Goal: Task Accomplishment & Management: Complete application form

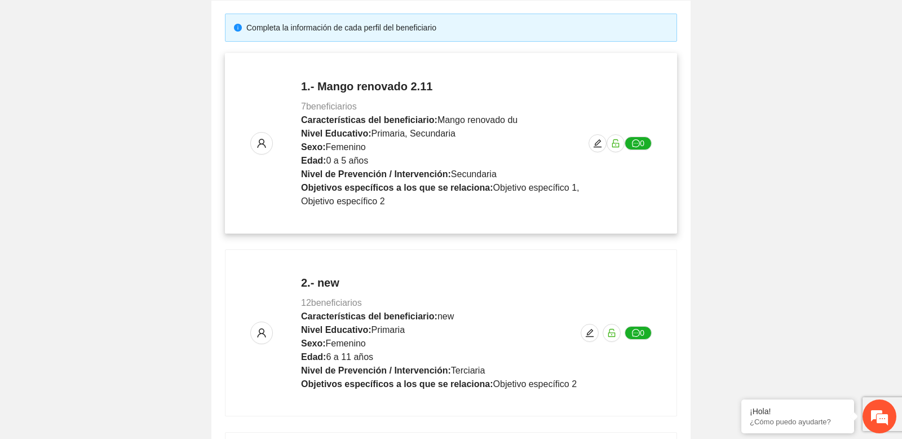
scroll to position [188, 0]
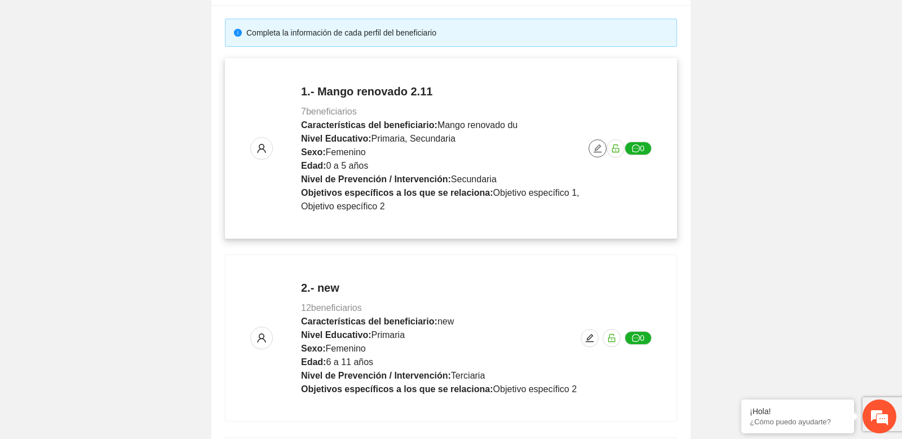
click at [594, 154] on button "button" at bounding box center [598, 148] width 18 height 18
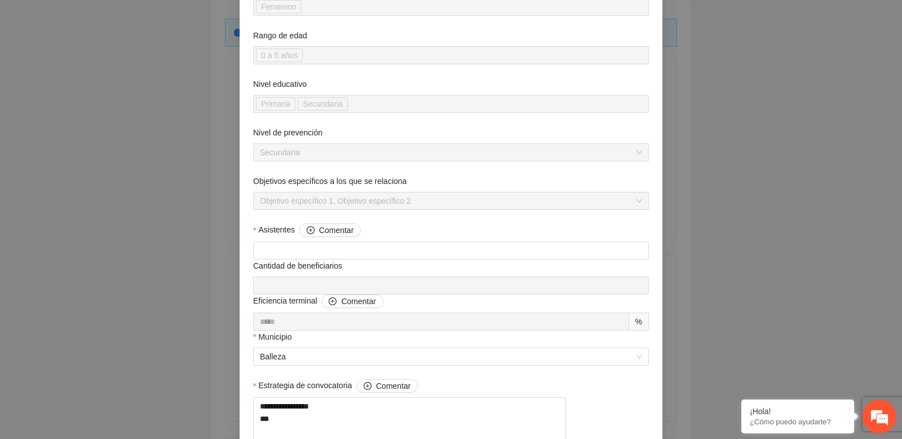
scroll to position [60, 0]
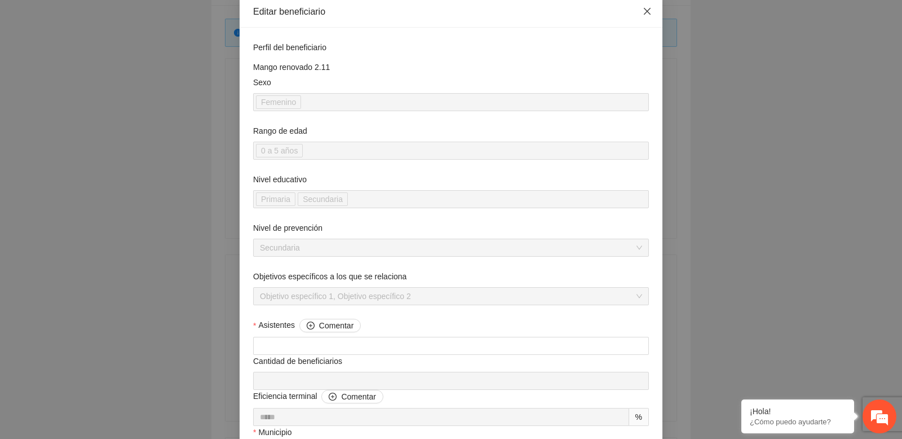
click at [647, 15] on icon "close" at bounding box center [647, 11] width 9 height 9
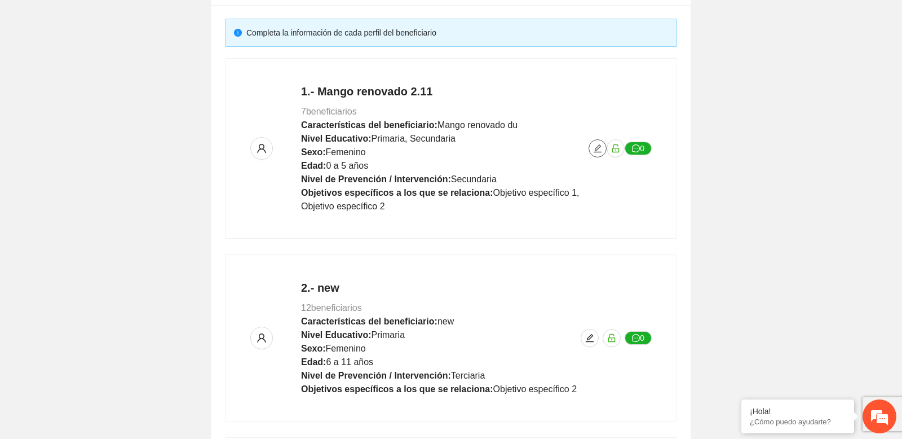
scroll to position [294, 0]
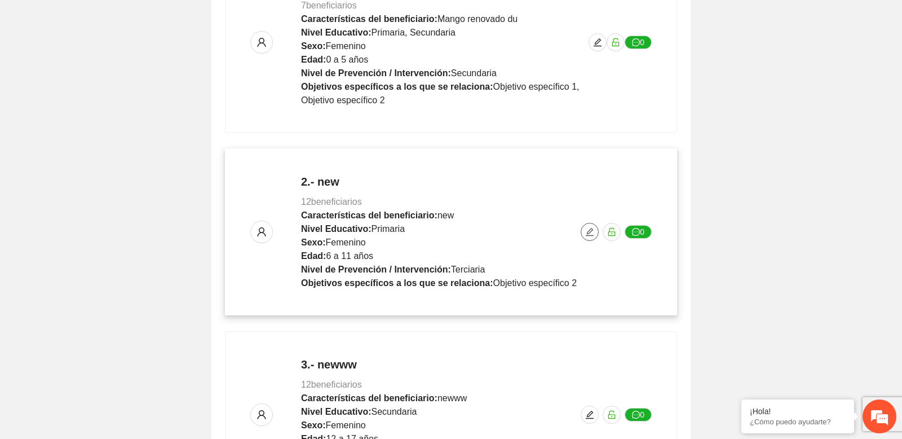
click at [587, 237] on button "button" at bounding box center [590, 232] width 18 height 18
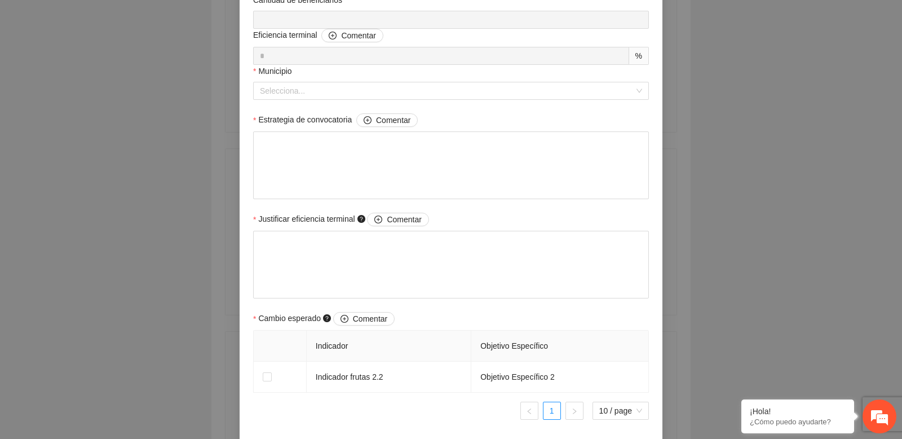
scroll to position [0, 0]
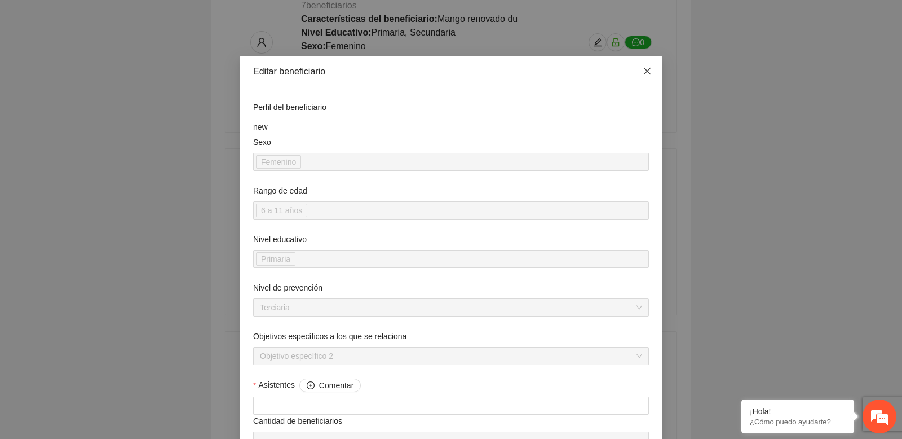
click at [647, 73] on icon "close" at bounding box center [647, 71] width 9 height 9
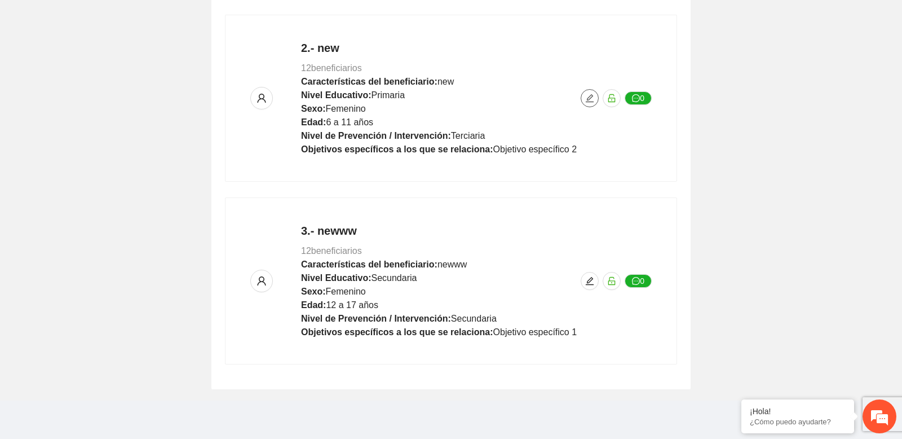
scroll to position [435, 0]
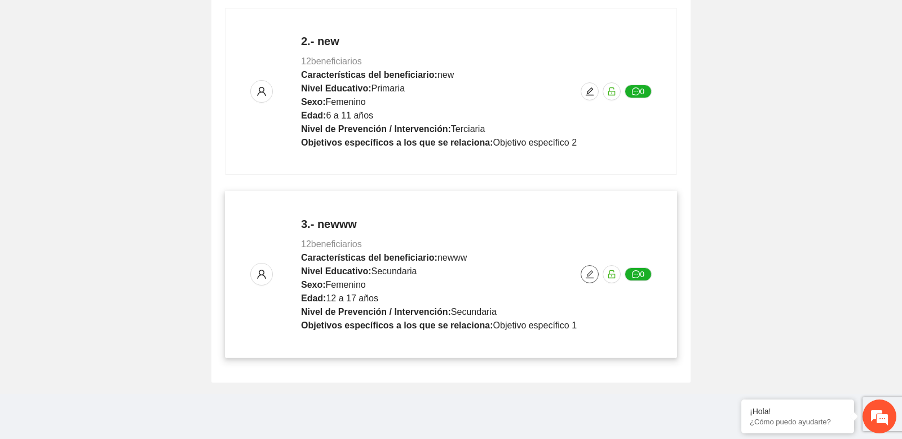
click at [588, 276] on icon "edit" at bounding box center [590, 274] width 8 height 8
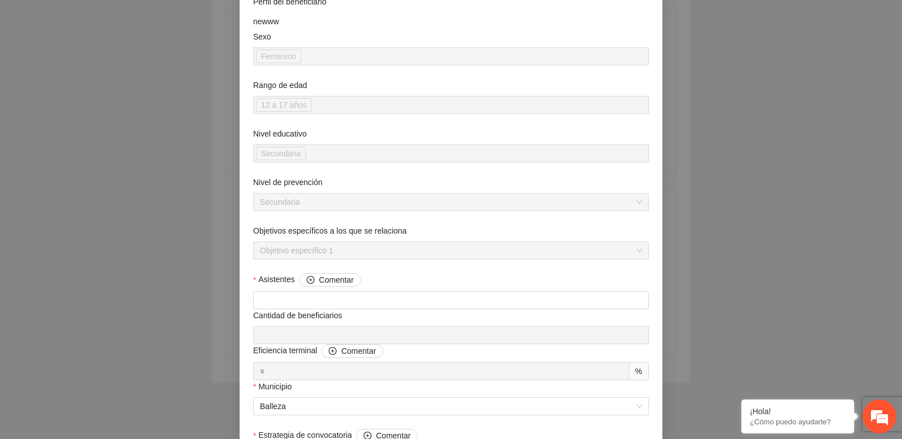
scroll to position [0, 0]
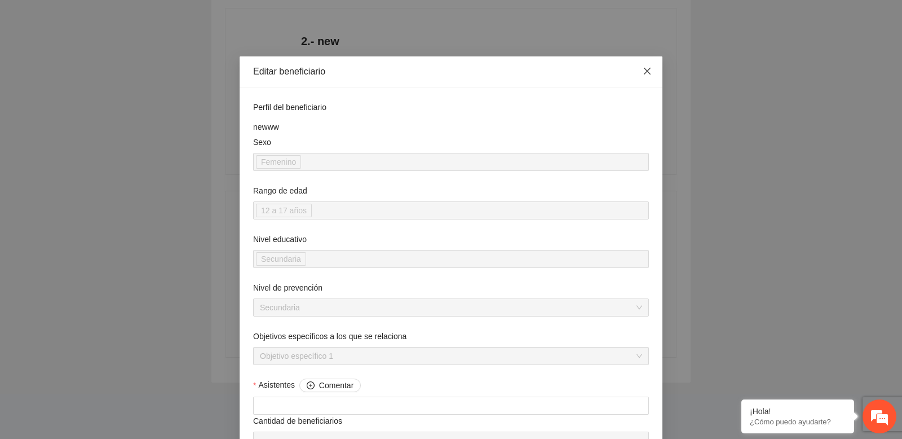
click at [644, 69] on icon "close" at bounding box center [647, 71] width 7 height 7
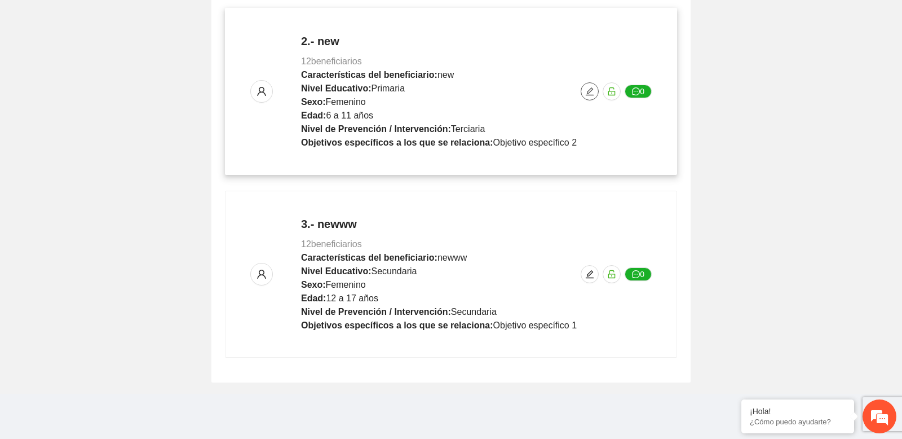
click at [594, 97] on button "button" at bounding box center [590, 91] width 18 height 18
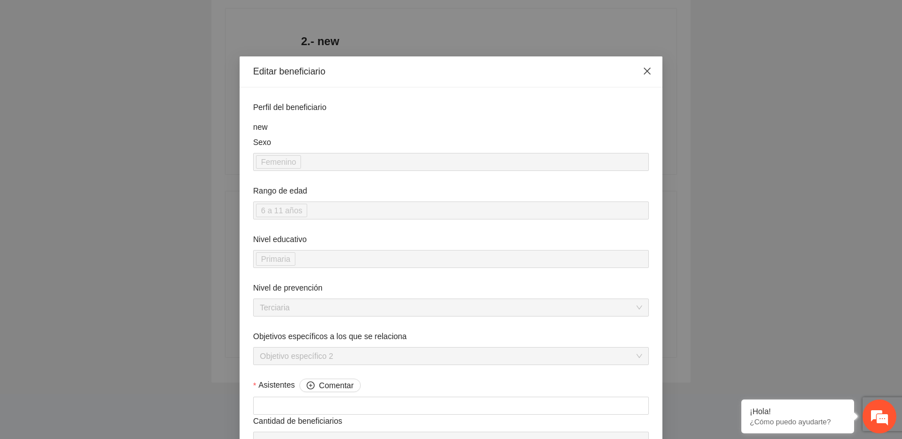
click at [649, 72] on icon "close" at bounding box center [647, 71] width 9 height 9
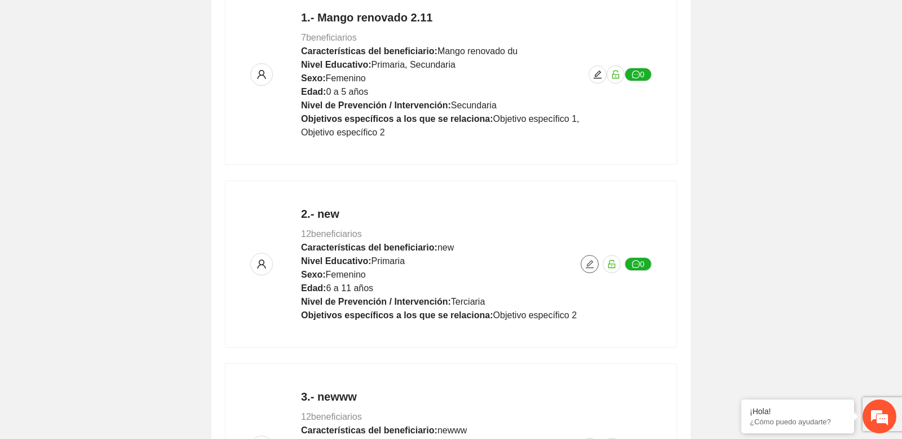
scroll to position [260, 0]
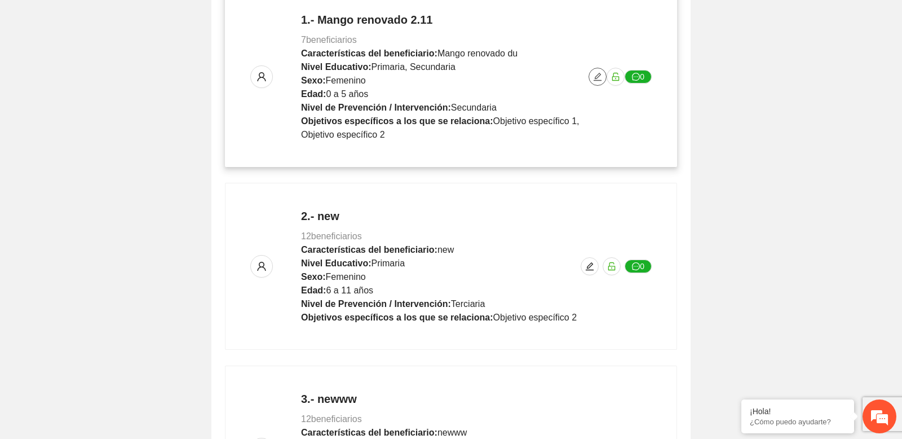
click at [594, 78] on icon "edit" at bounding box center [597, 76] width 9 height 9
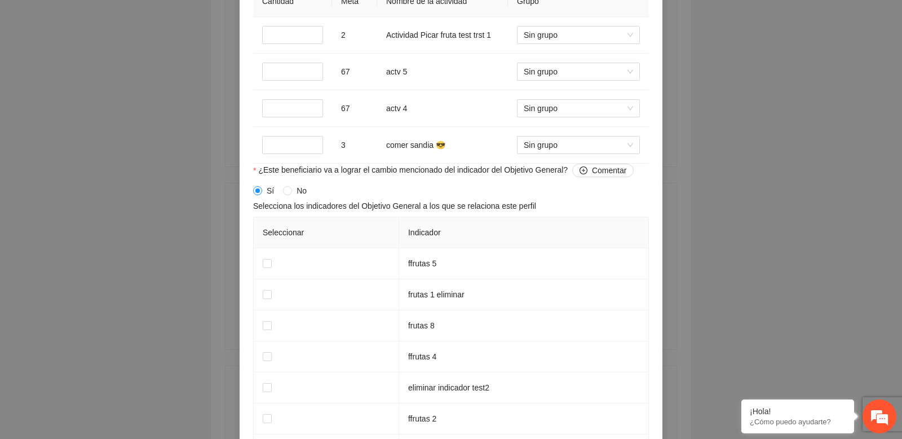
scroll to position [1097, 0]
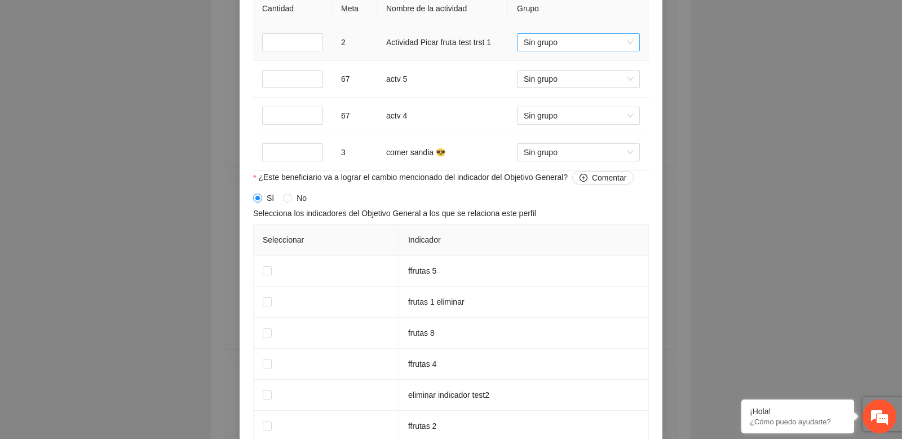
click at [563, 51] on span "Sin grupo" at bounding box center [578, 42] width 109 height 17
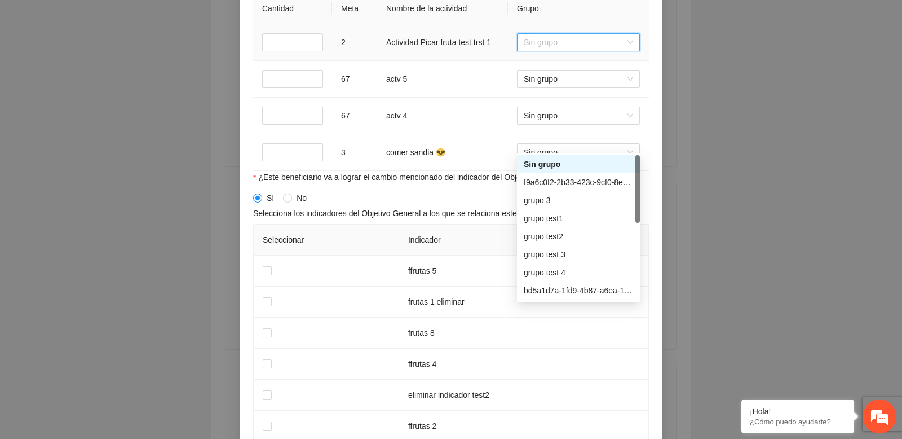
click at [563, 51] on span "Sin grupo" at bounding box center [578, 42] width 109 height 17
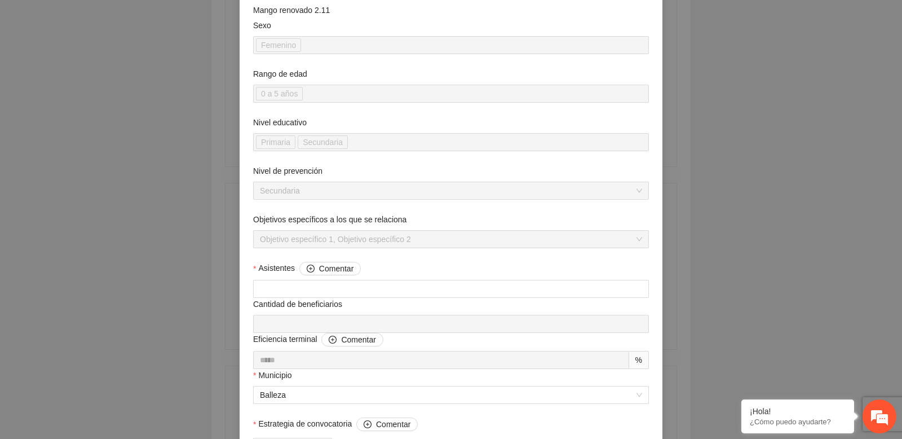
scroll to position [0, 0]
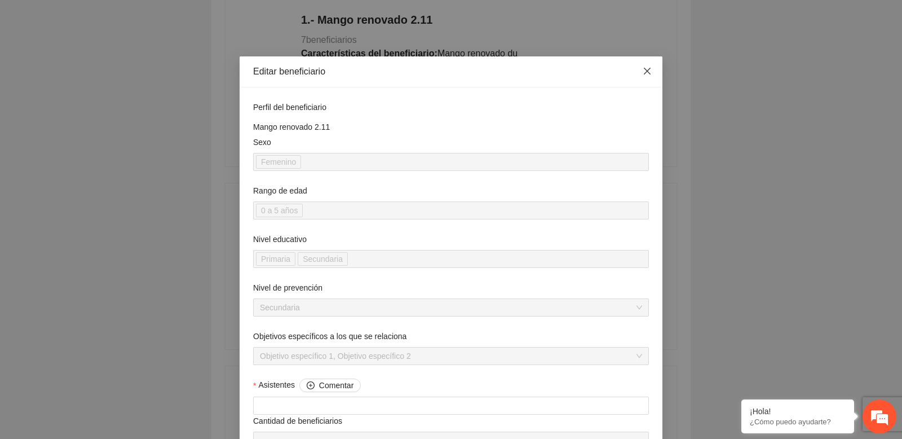
click at [645, 67] on icon "close" at bounding box center [647, 71] width 9 height 9
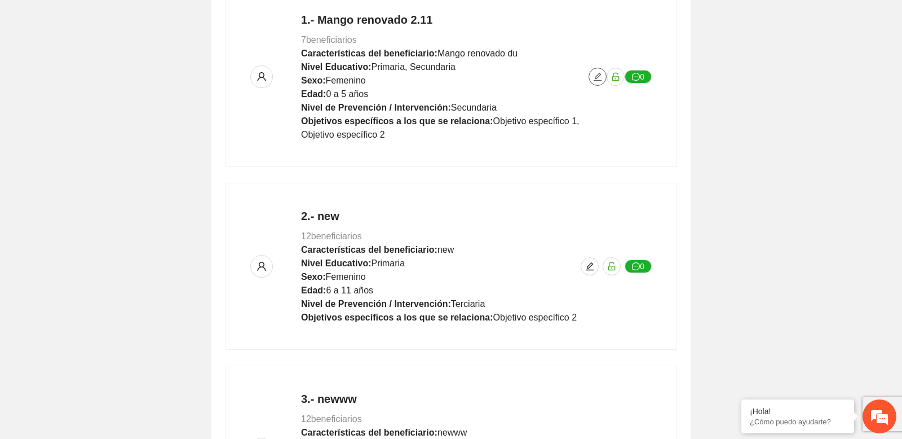
scroll to position [435, 0]
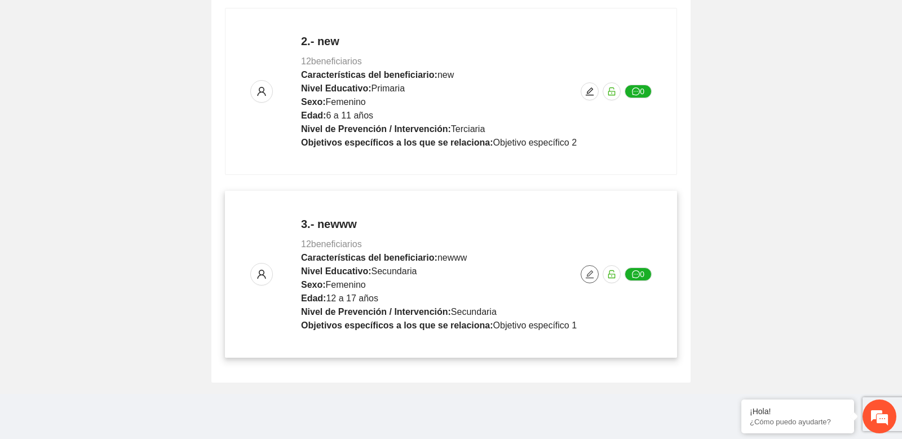
click at [593, 276] on icon "edit" at bounding box center [589, 273] width 9 height 9
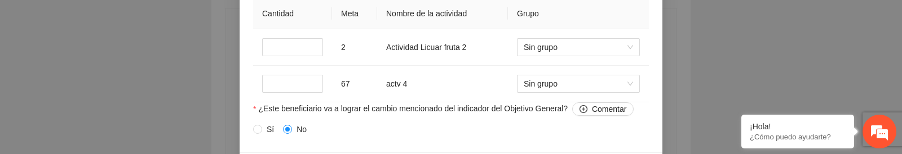
scroll to position [1067, 0]
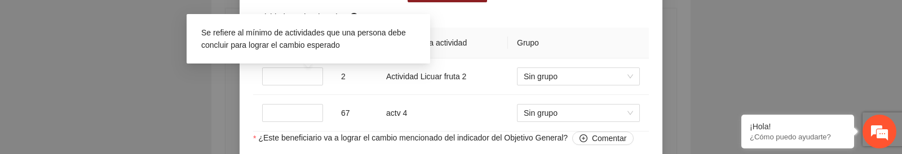
drag, startPoint x: 252, startPoint y: 82, endPoint x: 352, endPoint y: 82, distance: 100.3
click at [352, 82] on div "Actividades seleccionadas: Cantidad Meta Nombre de la actividad Grupo * 2 Activ…" at bounding box center [450, 71] width 401 height 121
copy span "Actividades seleccionadas:"
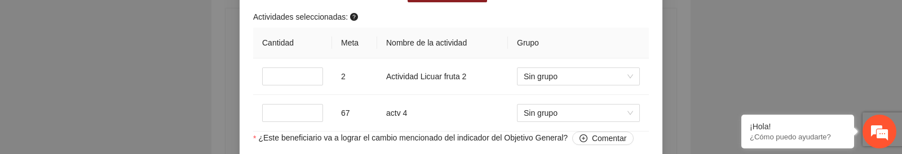
click at [297, 23] on span "Actividades seleccionadas:" at bounding box center [306, 17] width 107 height 12
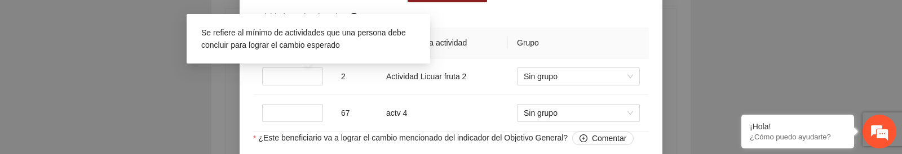
drag, startPoint x: 253, startPoint y: 82, endPoint x: 351, endPoint y: 82, distance: 98.1
click at [351, 23] on span "Actividades seleccionadas:" at bounding box center [306, 17] width 107 height 12
copy span "Actividades seleccionadas:"
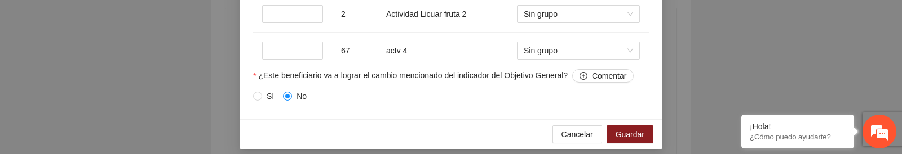
scroll to position [1130, 0]
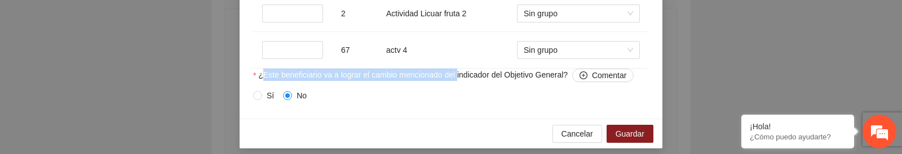
drag, startPoint x: 259, startPoint y: 141, endPoint x: 459, endPoint y: 140, distance: 200.1
click at [460, 82] on span "¿Este beneficiario va a lograr el cambio mencionado del indicador del Objetivo …" at bounding box center [445, 76] width 375 height 14
copy span "¿Este beneficiario va a lograr el cambio mencionado del"
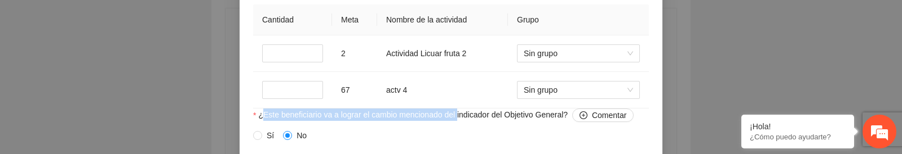
scroll to position [1091, 0]
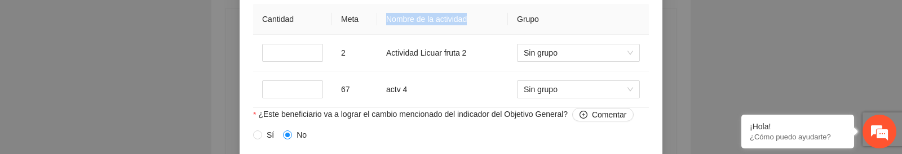
drag, startPoint x: 386, startPoint y: 82, endPoint x: 468, endPoint y: 83, distance: 82.3
click at [472, 35] on th "Nombre de la actividad" at bounding box center [442, 19] width 131 height 31
copy th "Nombre de la actividad"
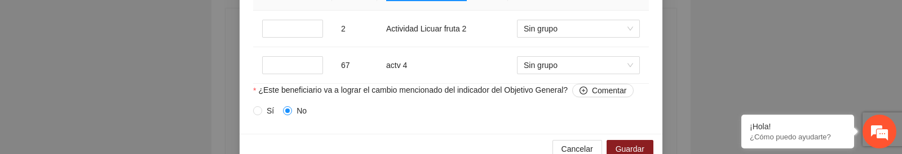
scroll to position [1142, 0]
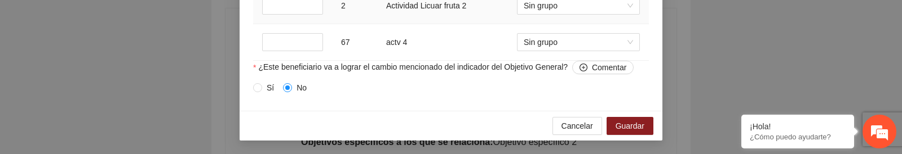
click at [403, 24] on td "Actividad Licuar fruta 2" at bounding box center [442, 6] width 131 height 37
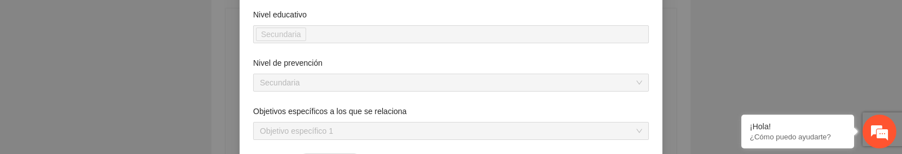
scroll to position [0, 0]
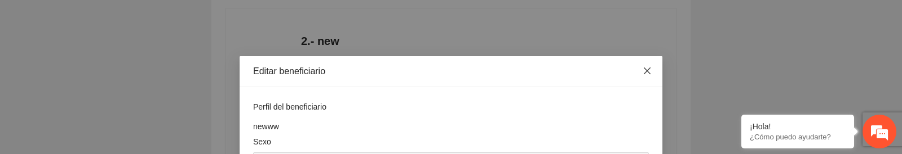
click at [643, 72] on icon "close" at bounding box center [647, 71] width 9 height 9
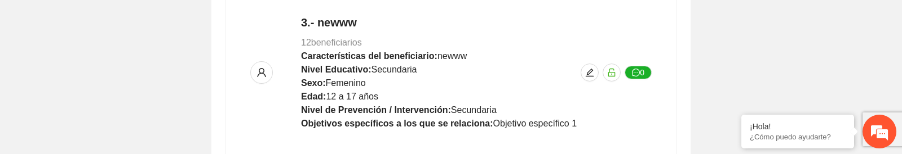
scroll to position [613, 0]
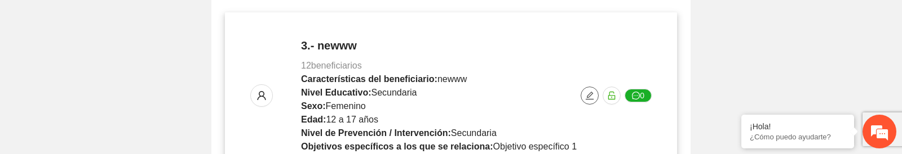
click at [590, 95] on icon "edit" at bounding box center [589, 95] width 9 height 9
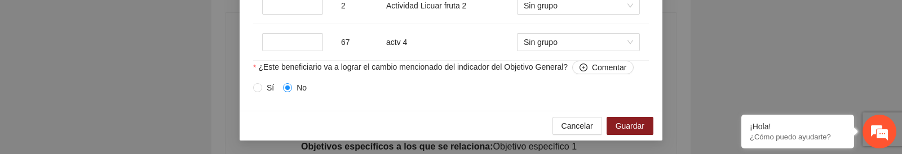
scroll to position [1122, 0]
click at [597, 14] on span "Sin grupo" at bounding box center [578, 5] width 109 height 17
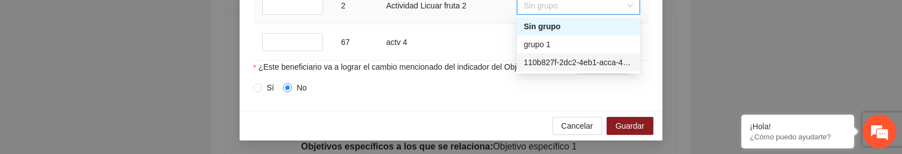
click at [592, 14] on span "Sin grupo" at bounding box center [578, 5] width 109 height 17
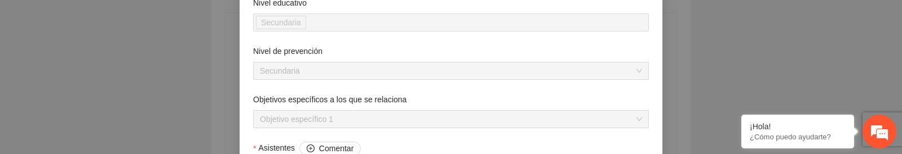
scroll to position [0, 0]
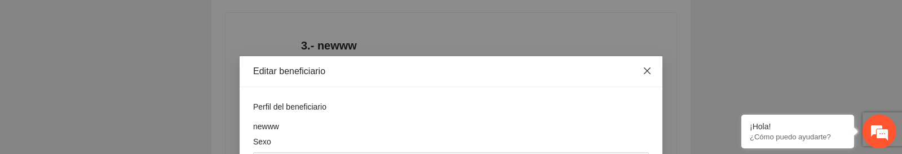
click at [638, 70] on span "Close" at bounding box center [647, 71] width 30 height 30
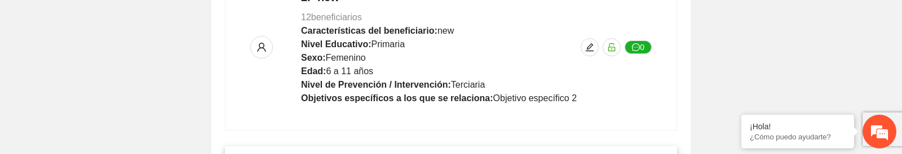
scroll to position [719, 0]
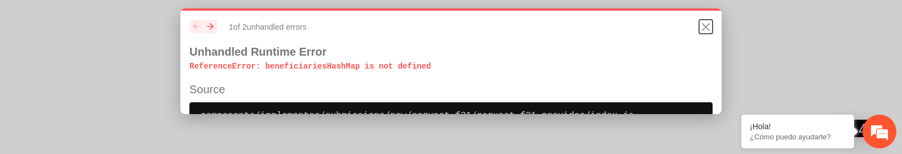
click at [705, 25] on icon "Close" at bounding box center [706, 27] width 14 height 14
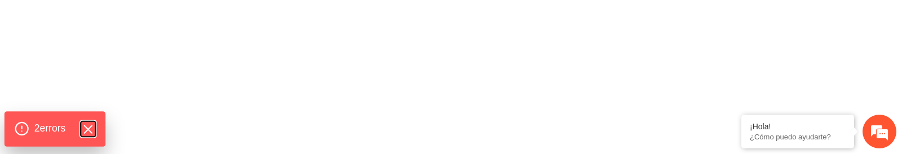
click at [90, 131] on icon "Hide Errors" at bounding box center [88, 129] width 15 height 15
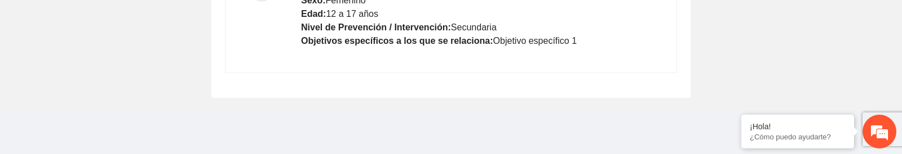
scroll to position [592, 0]
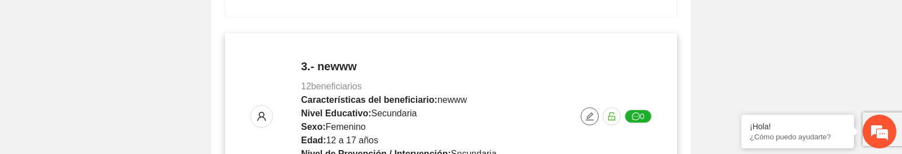
click at [586, 112] on icon "edit" at bounding box center [589, 116] width 9 height 9
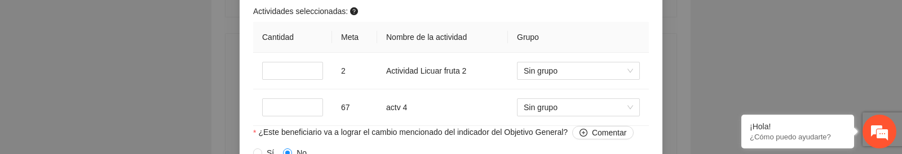
scroll to position [1139, 0]
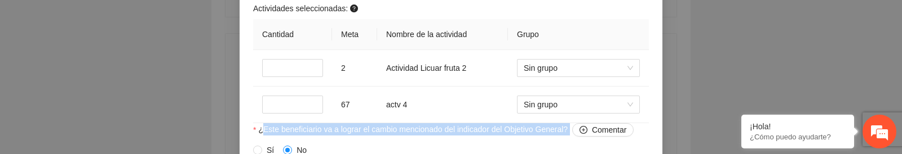
drag, startPoint x: 259, startPoint y: 129, endPoint x: 578, endPoint y: 130, distance: 319.1
click at [578, 130] on span "¿Este beneficiario va a lograr el cambio mencionado del indicador del Objetivo …" at bounding box center [445, 130] width 375 height 14
copy span "¿Este beneficiario va a lograr el cambio mencionado del indicador del Objetivo …"
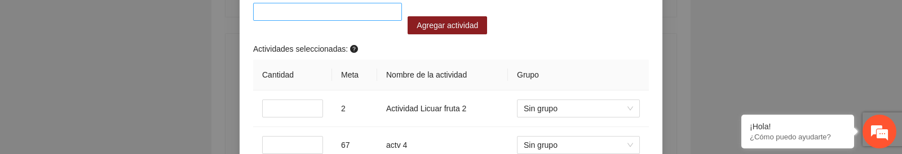
scroll to position [1093, 0]
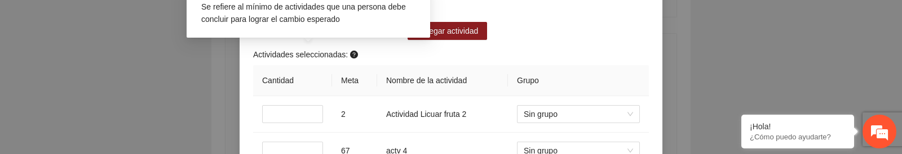
drag, startPoint x: 253, startPoint y: 9, endPoint x: 351, endPoint y: 51, distance: 107.3
click at [351, 51] on span "Actividades seleccionadas:" at bounding box center [306, 54] width 107 height 12
copy span "Actividades seleccionadas:"
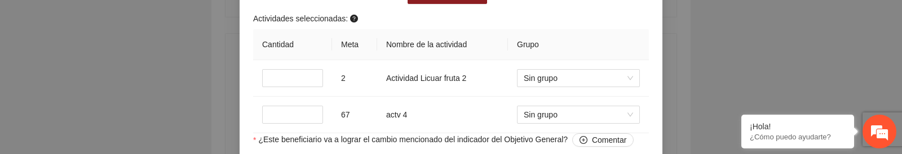
scroll to position [1156, 0]
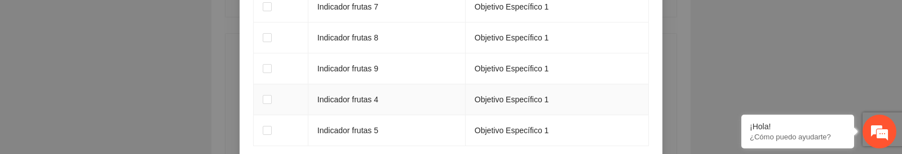
scroll to position [1202, 0]
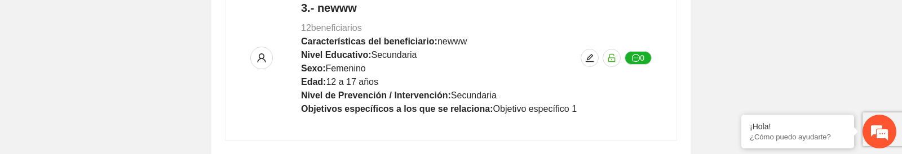
scroll to position [645, 0]
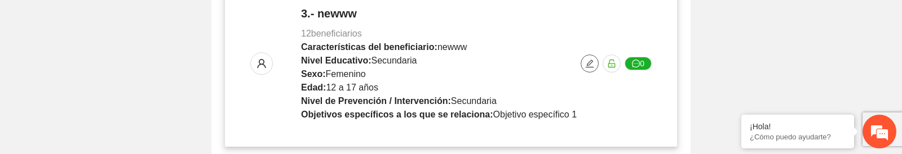
click at [588, 67] on icon "edit" at bounding box center [589, 63] width 9 height 9
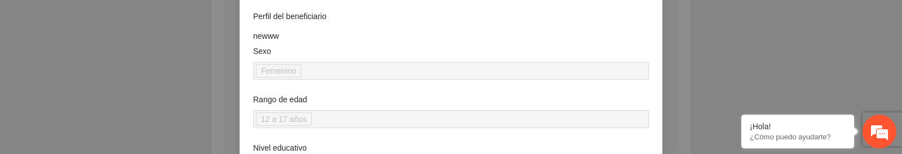
scroll to position [0, 0]
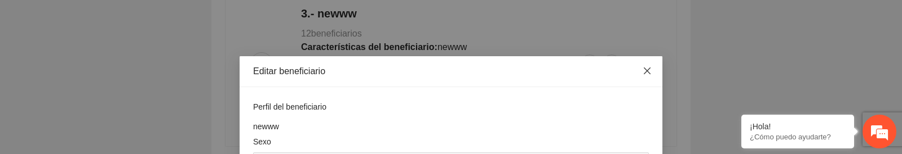
click at [644, 69] on icon "close" at bounding box center [647, 71] width 9 height 9
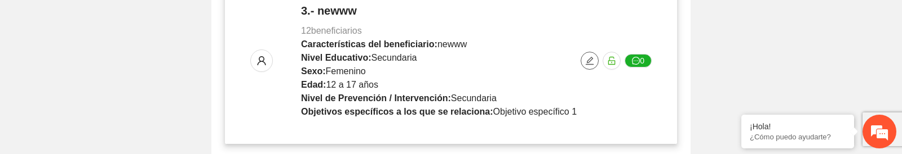
scroll to position [638, 0]
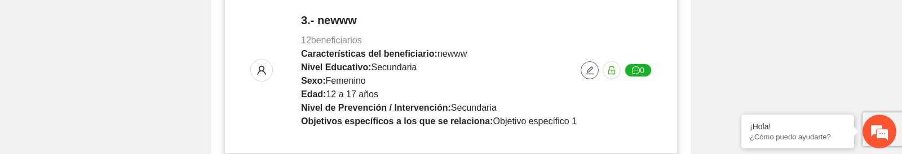
click at [590, 72] on icon "edit" at bounding box center [589, 70] width 9 height 9
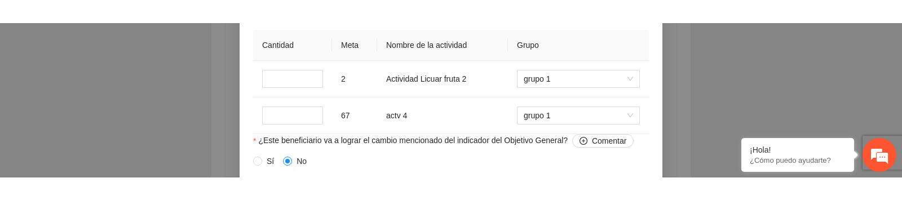
scroll to position [1143, 0]
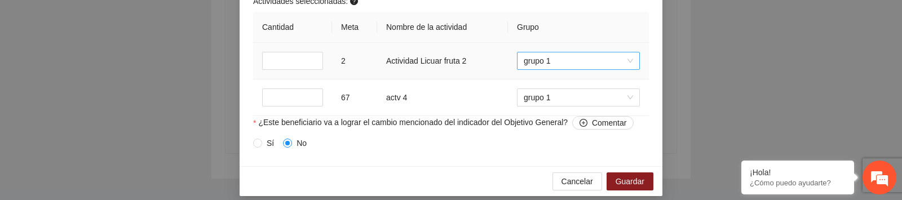
click at [560, 65] on span "grupo 1" at bounding box center [578, 60] width 109 height 17
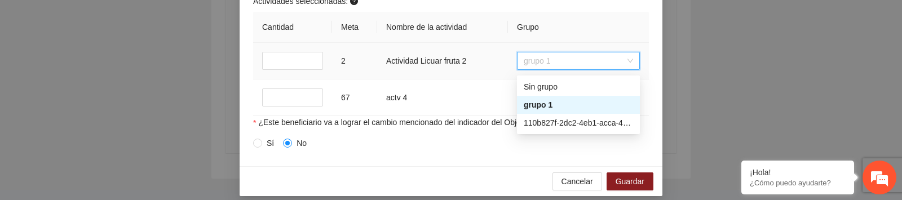
click at [560, 65] on span "grupo 1" at bounding box center [578, 60] width 109 height 17
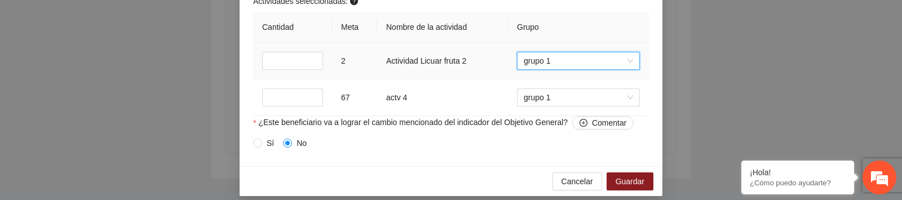
click at [560, 65] on span "grupo 1" at bounding box center [578, 60] width 109 height 17
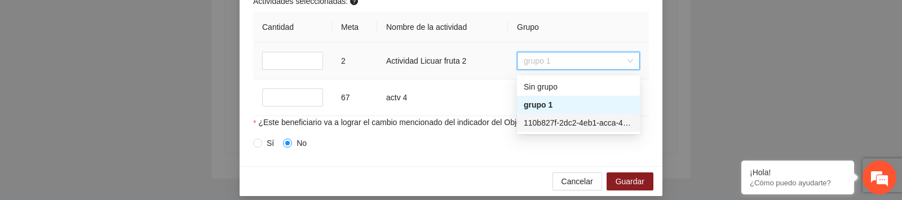
click at [554, 126] on div "110b827f-2dc2-4eb1-acca-480ee85b52d4" at bounding box center [578, 123] width 109 height 12
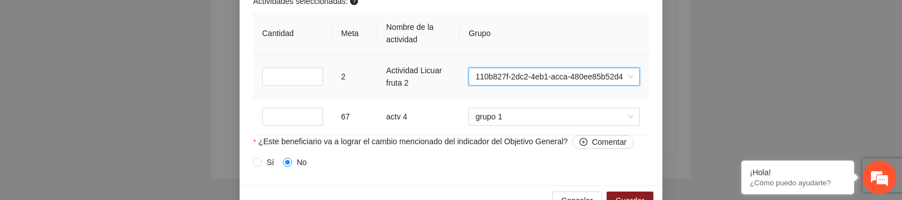
click at [551, 85] on span "110b827f-2dc2-4eb1-acca-480ee85b52d4" at bounding box center [554, 76] width 158 height 17
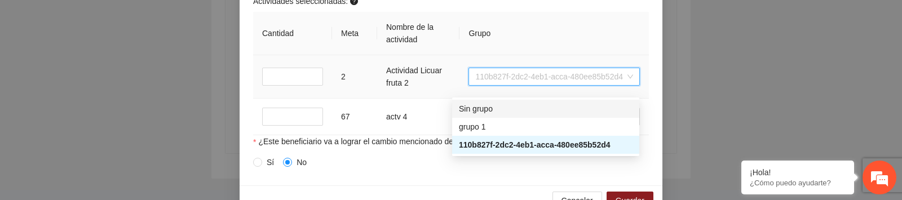
click at [515, 111] on div "Sin grupo" at bounding box center [546, 109] width 174 height 12
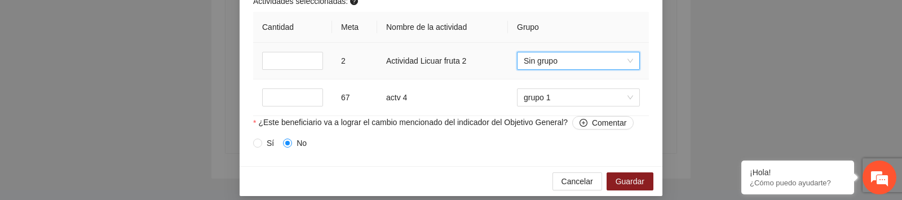
click at [538, 65] on span "Sin grupo" at bounding box center [578, 60] width 109 height 17
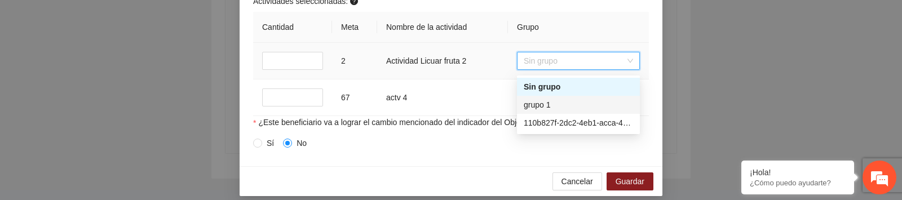
click at [535, 101] on div "grupo 1" at bounding box center [578, 105] width 109 height 12
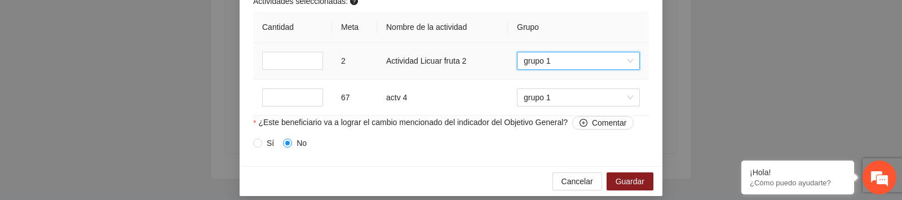
click at [494, 72] on td "Actividad Licuar fruta 2" at bounding box center [442, 61] width 131 height 37
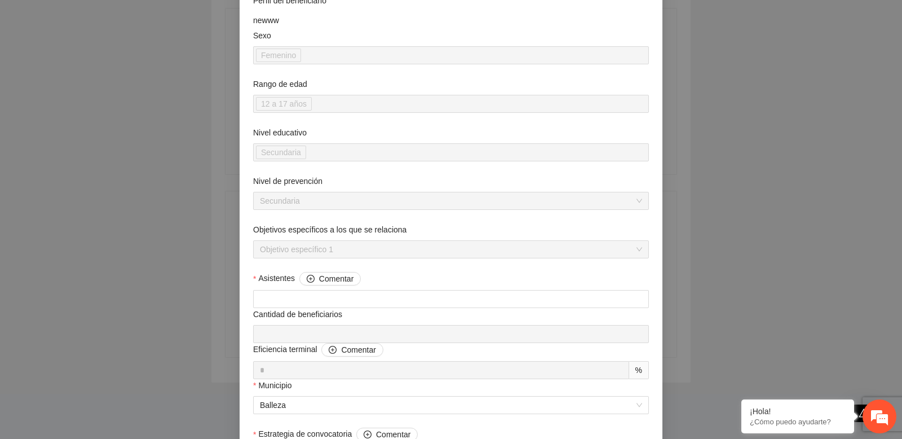
scroll to position [0, 0]
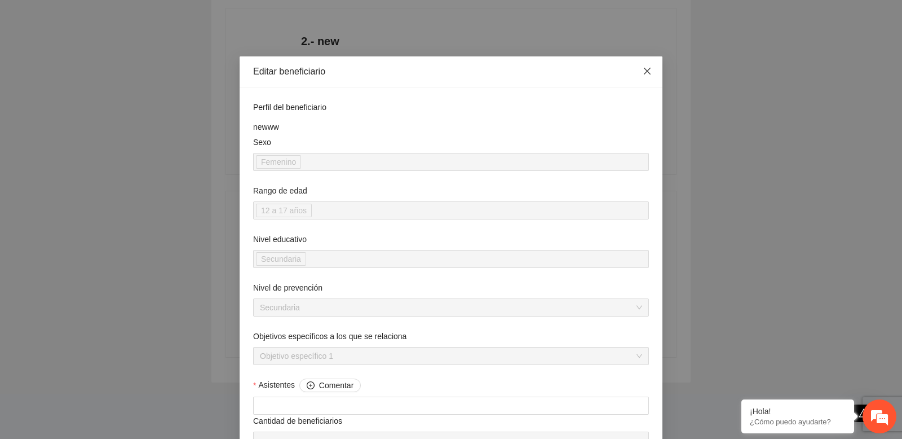
click at [647, 74] on icon "close" at bounding box center [647, 71] width 9 height 9
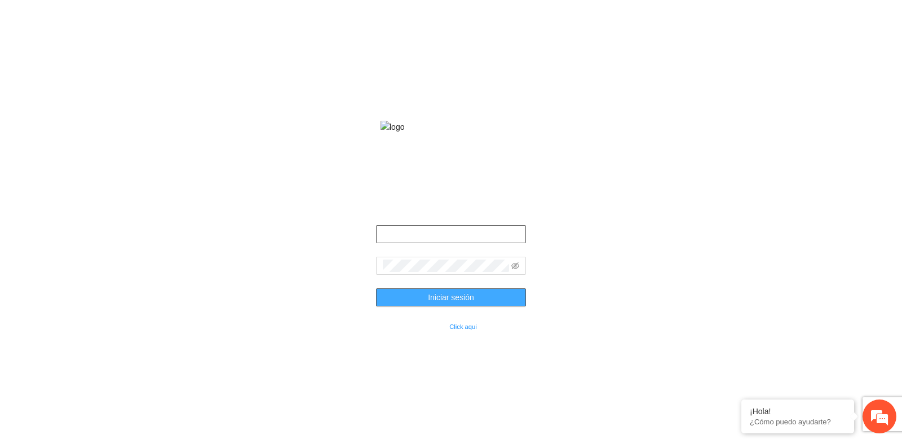
type input "**********"
click at [397, 306] on button "Iniciar sesión" at bounding box center [451, 297] width 151 height 18
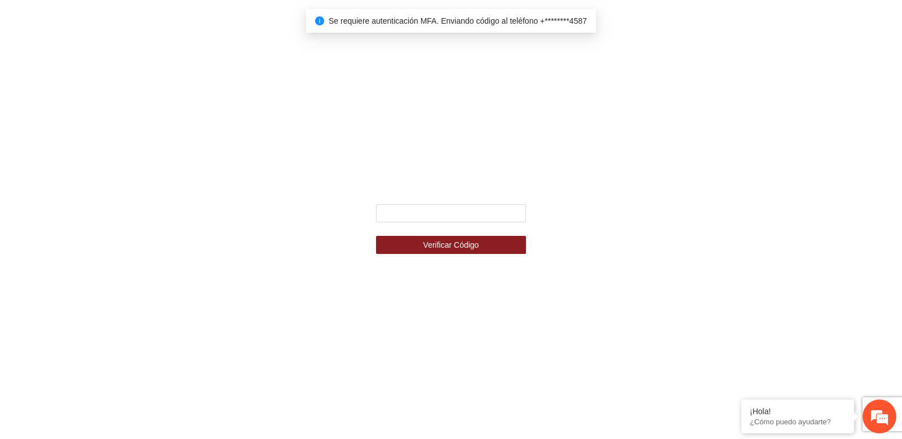
click at [140, 210] on div "Ingresa el código de seguridad que mandamos al celular +********4587 Verificar …" at bounding box center [451, 219] width 902 height 439
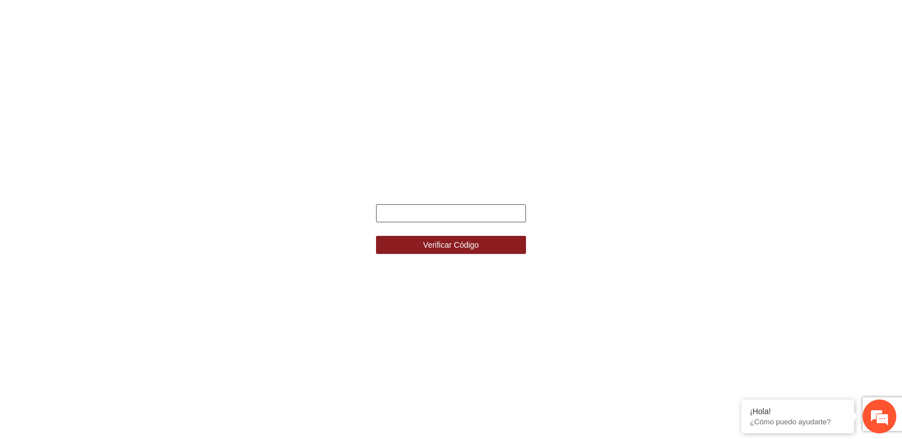
click at [408, 213] on input "text" at bounding box center [451, 213] width 151 height 18
paste input "******"
type input "******"
click at [376, 236] on button "Verificar Código" at bounding box center [451, 245] width 151 height 18
